Goal: Task Accomplishment & Management: Complete application form

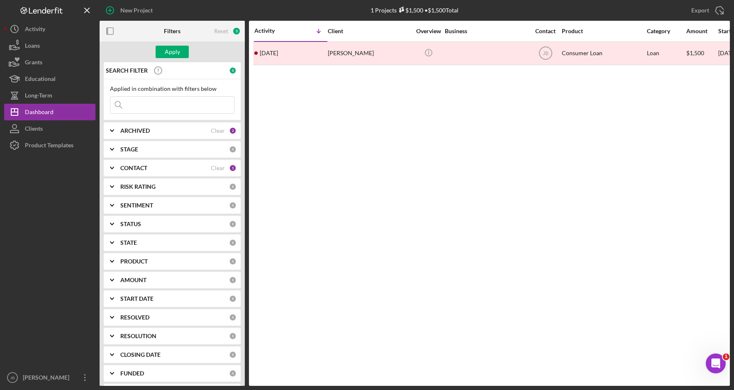
click at [137, 104] on input at bounding box center [172, 105] width 124 height 17
type input "[PERSON_NAME]"
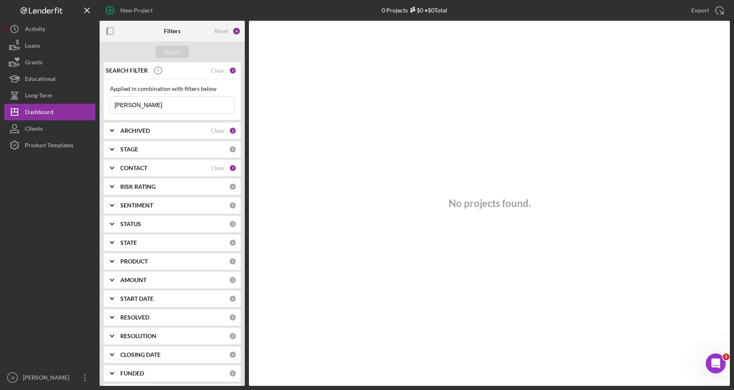
click at [161, 107] on input "[PERSON_NAME]" at bounding box center [172, 105] width 124 height 17
click at [171, 74] on div "SEARCH FILTER" at bounding box center [157, 70] width 107 height 21
click at [155, 102] on input "[PERSON_NAME]" at bounding box center [172, 105] width 124 height 17
click at [144, 107] on input "[PERSON_NAME]" at bounding box center [172, 105] width 124 height 17
click at [181, 107] on input "[PERSON_NAME]" at bounding box center [172, 105] width 124 height 17
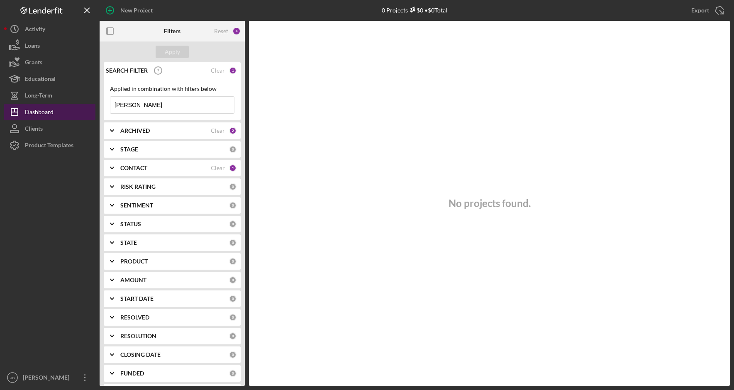
click at [70, 109] on button "Icon/Dashboard Dashboard" at bounding box center [49, 112] width 91 height 17
click at [181, 107] on input "[PERSON_NAME]" at bounding box center [172, 105] width 124 height 17
click at [160, 106] on input "[PERSON_NAME]" at bounding box center [172, 105] width 124 height 17
drag, startPoint x: 154, startPoint y: 107, endPoint x: 108, endPoint y: 105, distance: 46.1
click at [108, 105] on div "Applied in combination with filters below [PERSON_NAME] Icon/Menu Close" at bounding box center [172, 99] width 137 height 41
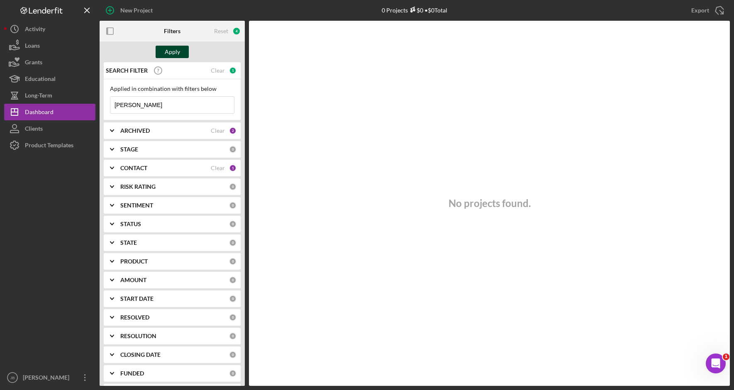
type input "[PERSON_NAME]"
click at [172, 58] on div "Apply" at bounding box center [172, 52] width 15 height 12
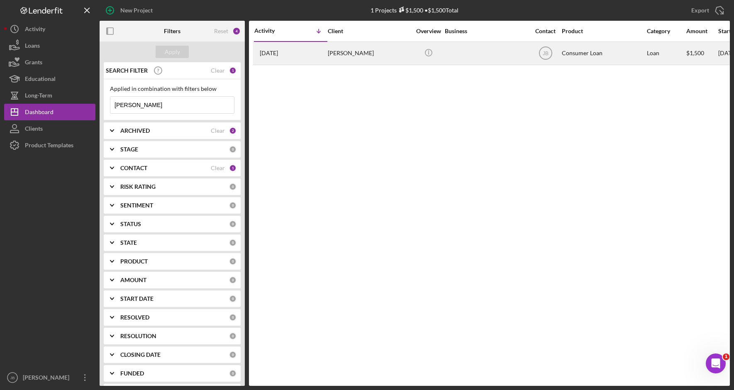
click at [337, 59] on div "[PERSON_NAME]" at bounding box center [369, 53] width 83 height 22
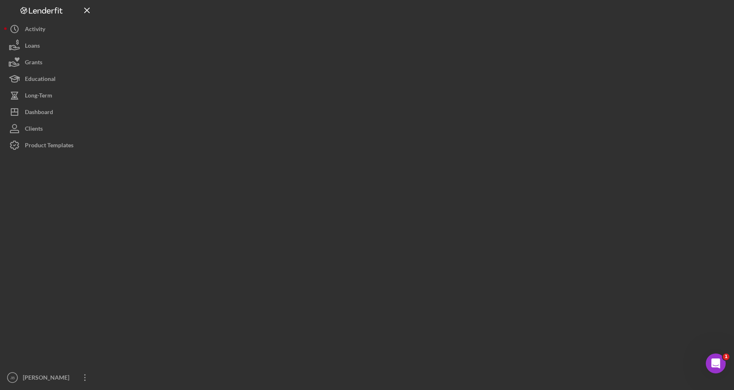
click at [337, 59] on div at bounding box center [415, 193] width 630 height 386
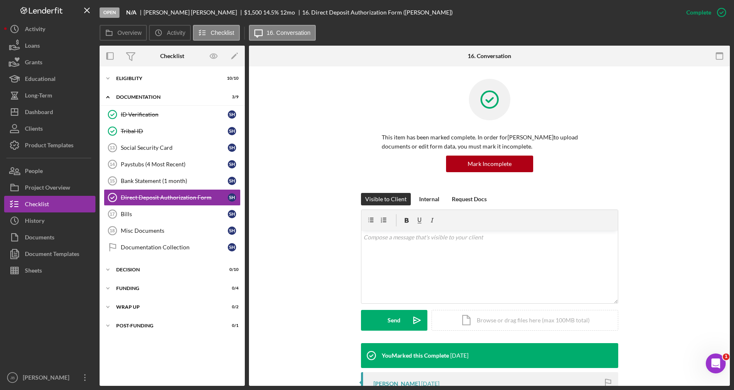
click at [638, 242] on div "Visible to Client Internal Request Docs v Color teal Color pink Remove color Ad…" at bounding box center [489, 268] width 456 height 150
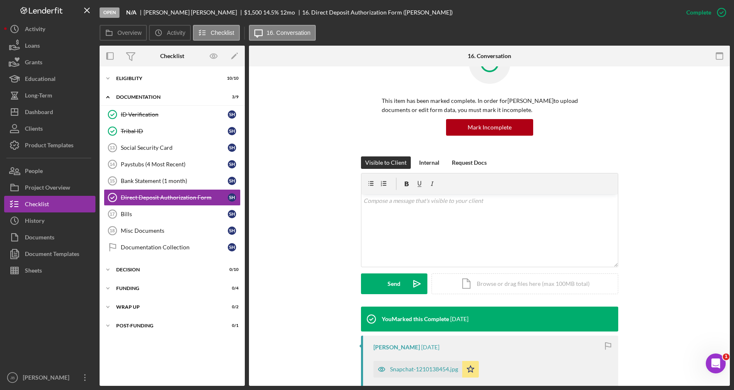
scroll to position [83, 0]
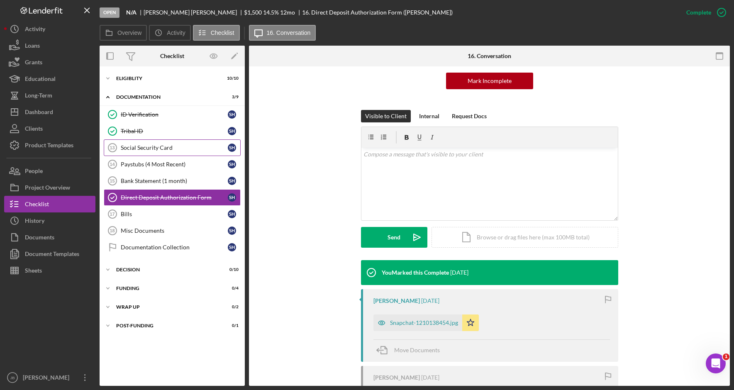
click at [211, 152] on link "Social Security Card 13 Social Security Card S H" at bounding box center [172, 147] width 137 height 17
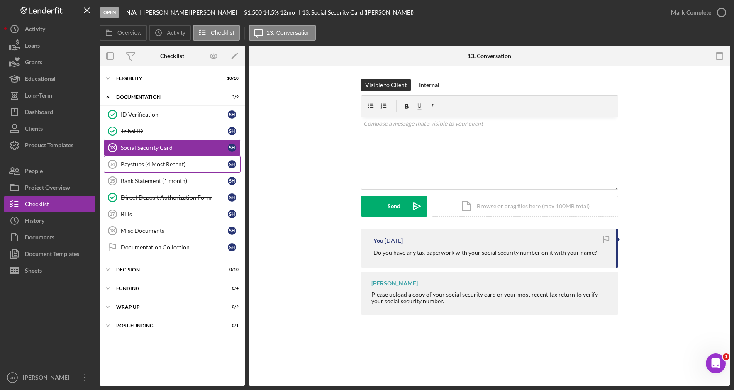
click at [195, 164] on div "Paystubs (4 Most Recent)" at bounding box center [174, 164] width 107 height 7
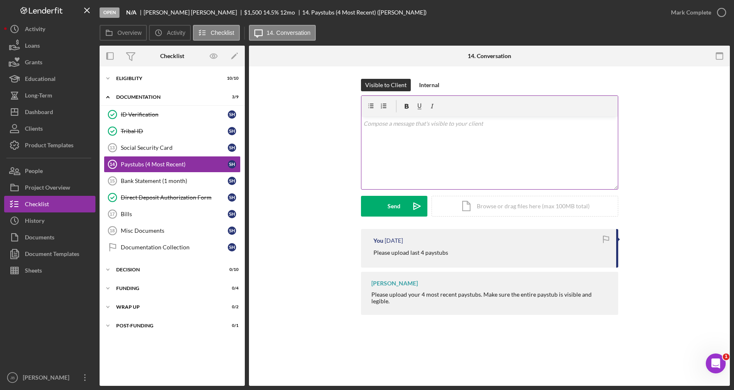
click at [519, 126] on p at bounding box center [490, 123] width 252 height 9
click at [508, 207] on div "Icon/Document Browse or drag files here (max 100MB total) Tap to choose files o…" at bounding box center [525, 205] width 187 height 21
click at [720, 364] on div "Open Intercom Messenger" at bounding box center [714, 362] width 27 height 27
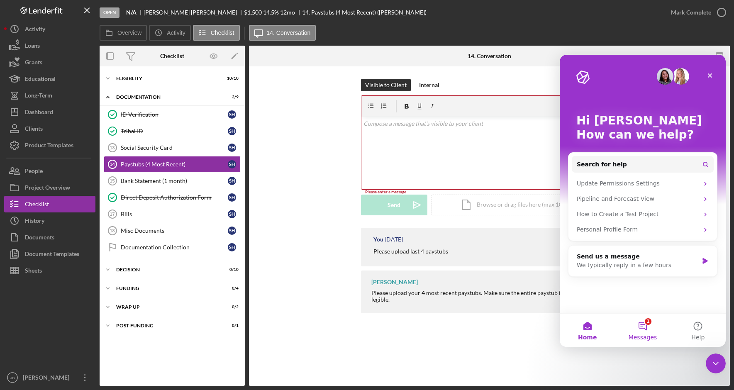
click at [652, 330] on button "1 Messages" at bounding box center [642, 330] width 55 height 33
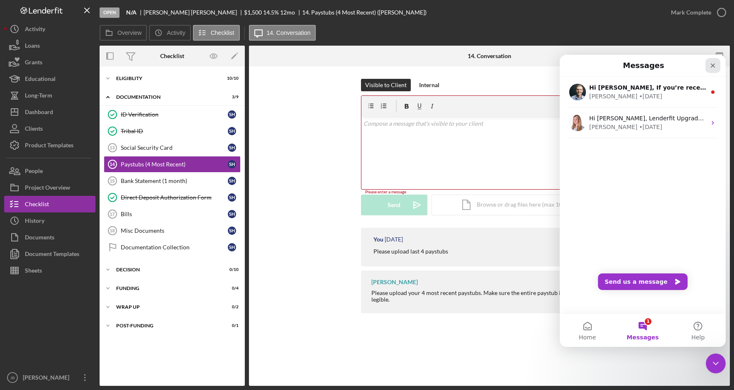
click at [711, 64] on icon "Close" at bounding box center [713, 66] width 5 height 5
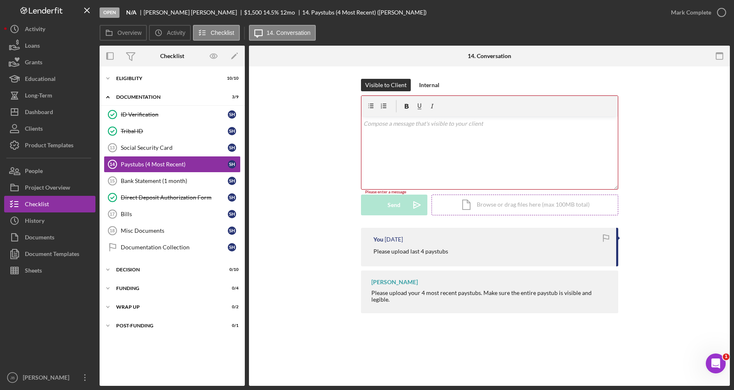
click at [512, 203] on div "Icon/Document Browse or drag files here (max 100MB total) Tap to choose files o…" at bounding box center [525, 205] width 187 height 21
click at [447, 168] on div "v Color teal Color pink Remove color Add row above Add row below Add column bef…" at bounding box center [490, 153] width 257 height 73
click at [182, 186] on link "Bank Statement (1 month) 15 Bank Statement (1 month) S H" at bounding box center [172, 181] width 137 height 17
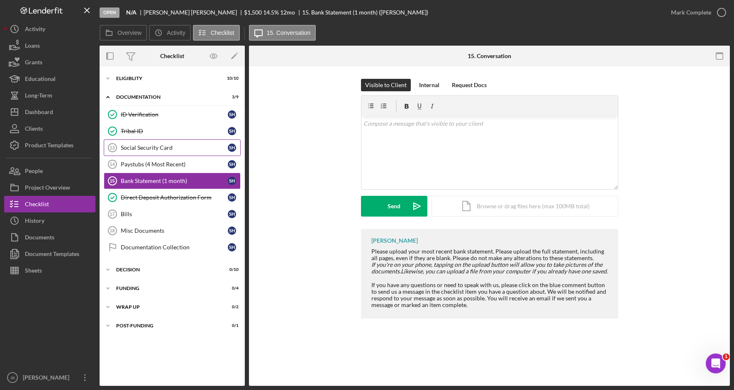
click at [205, 154] on link "Social Security Card 13 Social Security Card S H" at bounding box center [172, 147] width 137 height 17
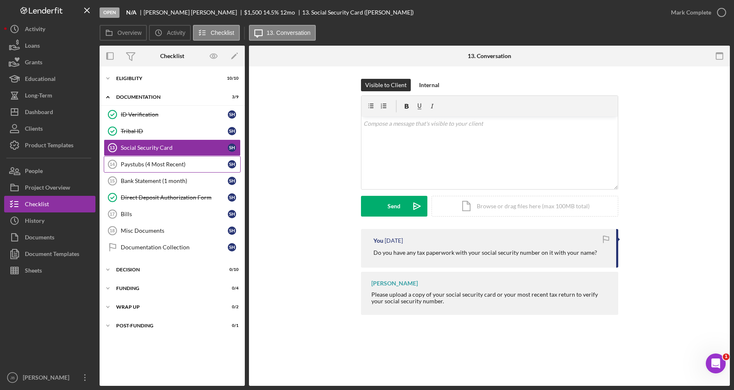
click at [205, 165] on div "Paystubs (4 Most Recent)" at bounding box center [174, 164] width 107 height 7
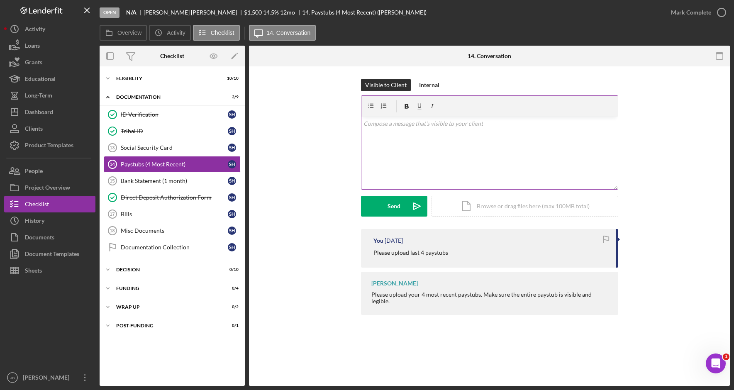
click at [589, 171] on div "v Color teal Color pink Remove color Add row above Add row below Add column bef…" at bounding box center [490, 153] width 257 height 73
click at [468, 345] on div "Paystubs (4 Most Recent) 14 Paystubs (4 Most Recent) Visible to Client Internal…" at bounding box center [489, 226] width 481 height 320
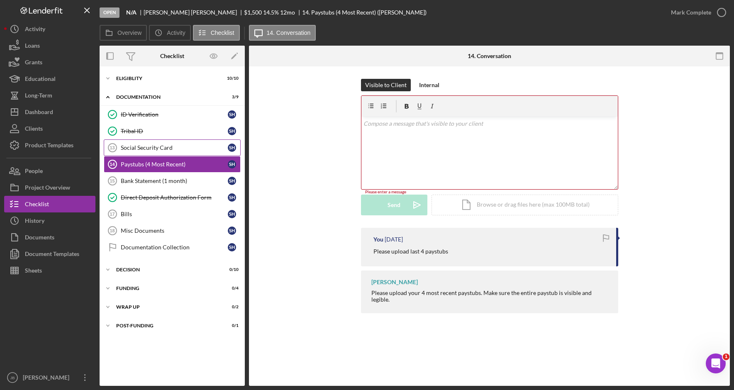
click at [139, 149] on div "Social Security Card" at bounding box center [174, 147] width 107 height 7
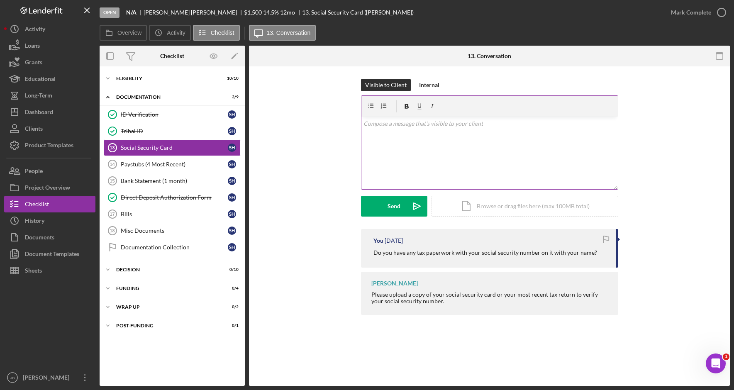
click at [392, 131] on div "v Color teal Color pink Remove color Add row above Add row below Add column bef…" at bounding box center [490, 153] width 257 height 73
click at [451, 155] on div "v Color teal Color pink Remove color Add row above Add row below Add column bef…" at bounding box center [490, 153] width 257 height 73
click at [389, 124] on p "Please fill Social Security card" at bounding box center [490, 123] width 252 height 9
click at [470, 121] on p "Please provide Social Security card" at bounding box center [490, 123] width 252 height 9
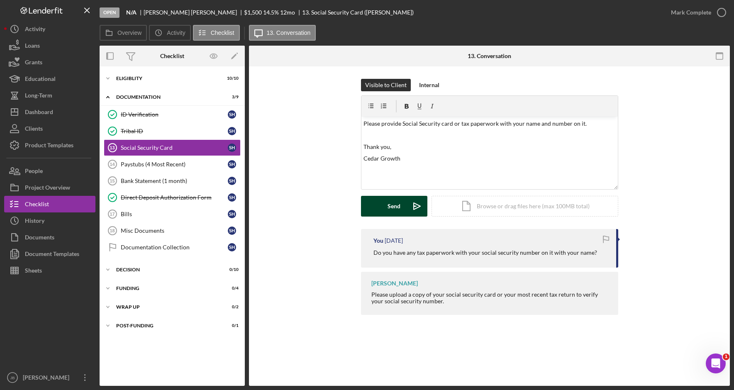
click at [411, 212] on icon "Icon/icon-invite-send" at bounding box center [417, 206] width 21 height 21
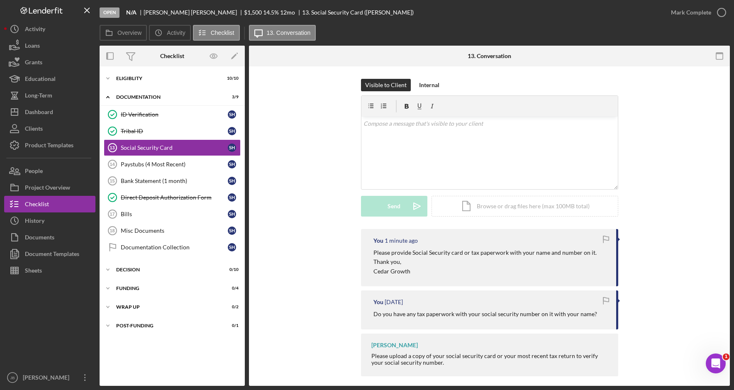
click at [670, 130] on div "Visible to Client Internal v Color teal Color pink Remove color Add row above A…" at bounding box center [489, 154] width 456 height 150
click at [664, 143] on div "Visible to Client Internal v Color teal Color pink Remove color Add row above A…" at bounding box center [489, 154] width 456 height 150
click at [191, 183] on div "Bank Statement (1 month)" at bounding box center [174, 181] width 107 height 7
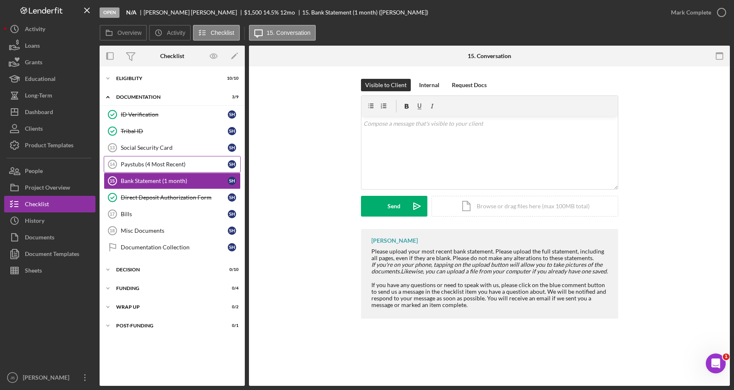
click at [188, 164] on div "Paystubs (4 Most Recent)" at bounding box center [174, 164] width 107 height 7
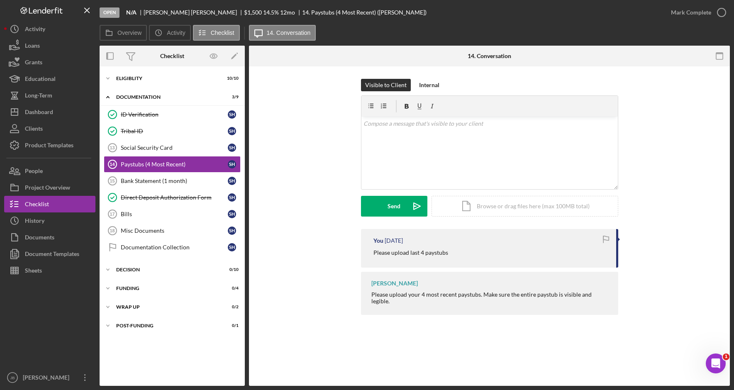
click at [648, 175] on div "Visible to Client Internal v Color teal Color pink Remove color Add row above A…" at bounding box center [489, 154] width 456 height 150
click at [497, 204] on div "Icon/Document Browse or drag files here (max 100MB total) Tap to choose files o…" at bounding box center [525, 206] width 187 height 21
click at [437, 329] on div "Visible to Client Internal v Color teal Color pink Remove color Add row above A…" at bounding box center [489, 198] width 481 height 265
click at [529, 208] on div "Icon/Document Browse or drag files here (max 100MB total) Tap to choose files o…" at bounding box center [525, 206] width 187 height 21
click at [420, 208] on icon "Icon/Upload" at bounding box center [417, 206] width 21 height 21
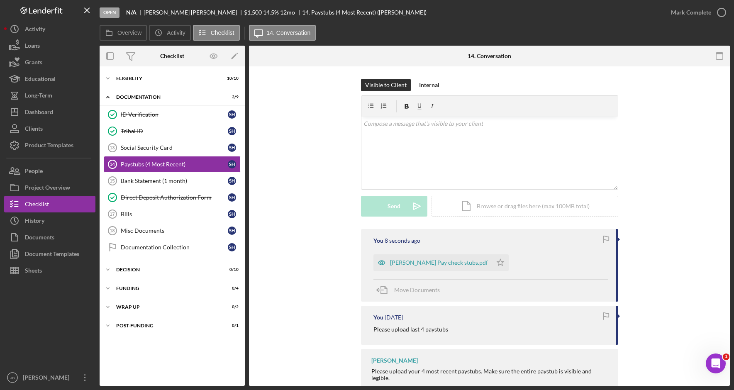
drag, startPoint x: 467, startPoint y: 264, endPoint x: 471, endPoint y: 265, distance: 4.3
click at [469, 265] on button "[PERSON_NAME] Pay check stubs.pdf Icon/Star" at bounding box center [441, 262] width 135 height 17
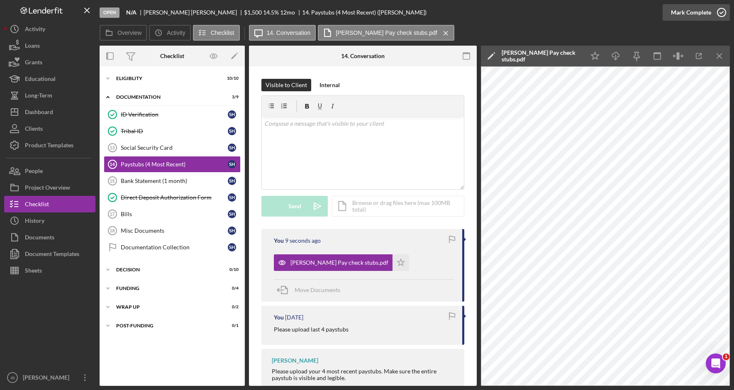
click at [723, 16] on icon "button" at bounding box center [721, 12] width 21 height 21
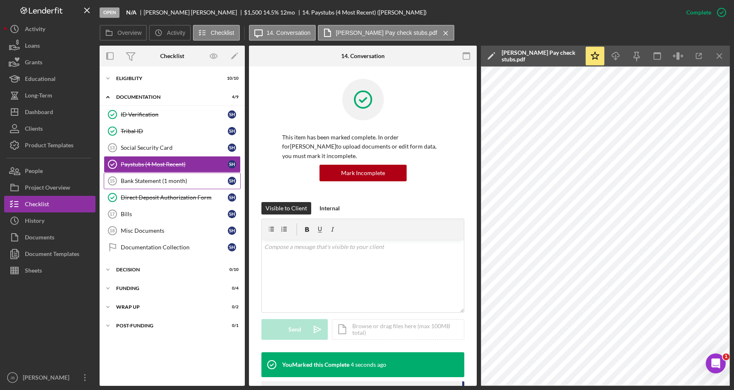
click at [209, 181] on div "Bank Statement (1 month)" at bounding box center [174, 181] width 107 height 7
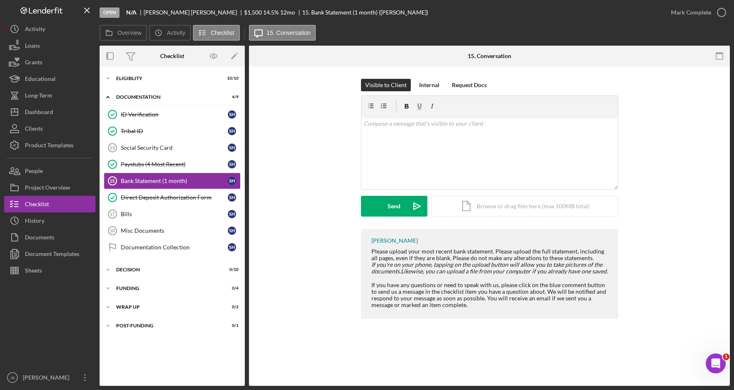
click at [322, 167] on div "Visible to Client Internal Request Docs v Color teal Color pink Remove color Ad…" at bounding box center [489, 154] width 456 height 150
click at [432, 343] on div "Bank Statement (1 month) 15 Bank Statement (1 month) Visible to Client Internal…" at bounding box center [489, 226] width 481 height 320
click at [498, 212] on div "Icon/Document Browse or drag files here (max 100MB total) Tap to choose files o…" at bounding box center [525, 206] width 187 height 21
click at [417, 208] on icon "Icon/Upload" at bounding box center [417, 206] width 21 height 21
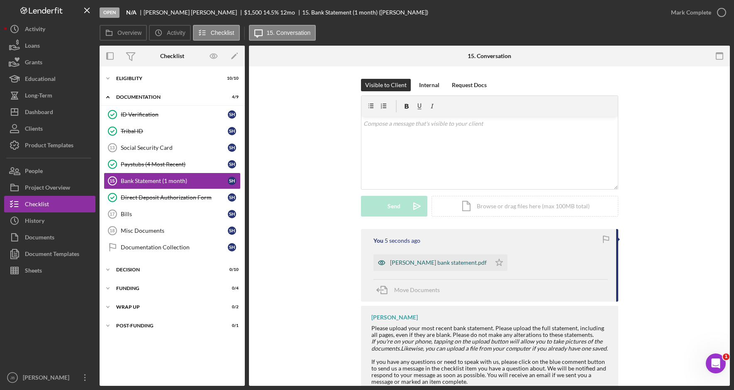
click at [448, 262] on div "[PERSON_NAME] bank statement.pdf" at bounding box center [438, 262] width 97 height 7
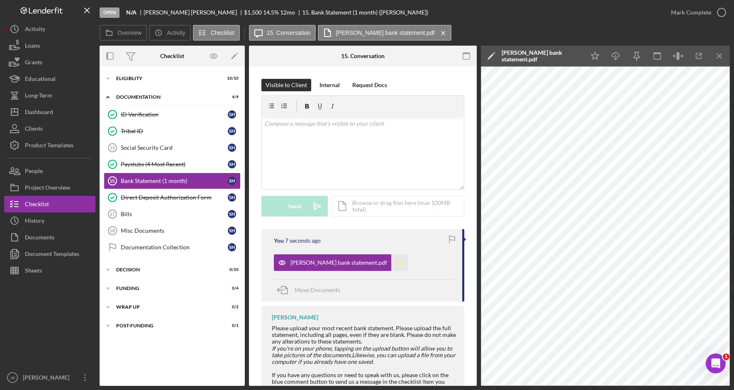
click at [391, 266] on icon "Icon/Star" at bounding box center [399, 262] width 17 height 17
click at [721, 16] on icon "button" at bounding box center [721, 12] width 21 height 21
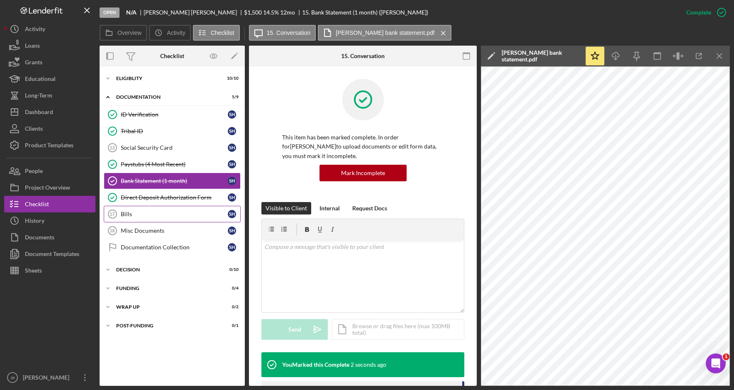
click at [187, 214] on div "Bills" at bounding box center [174, 214] width 107 height 7
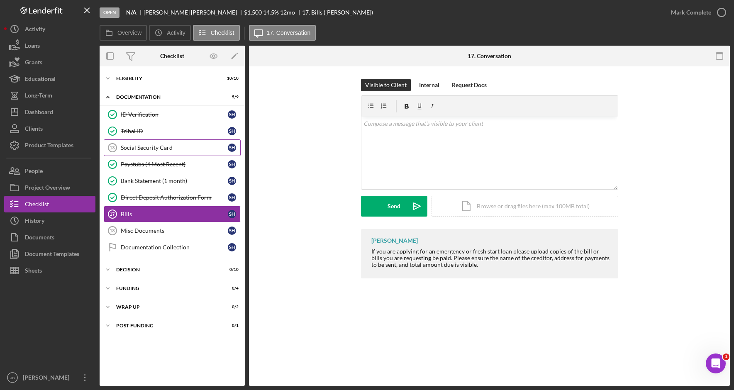
click at [197, 148] on div "Social Security Card" at bounding box center [174, 147] width 107 height 7
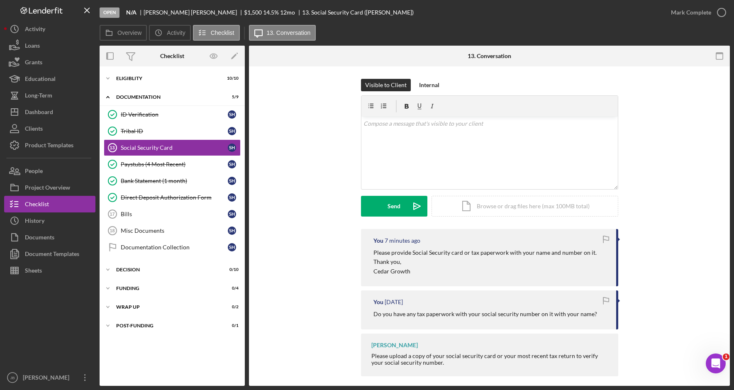
click at [333, 224] on div "Visible to Client Internal v Color teal Color pink Remove color Add row above A…" at bounding box center [489, 154] width 456 height 150
